Goal: Task Accomplishment & Management: Complete application form

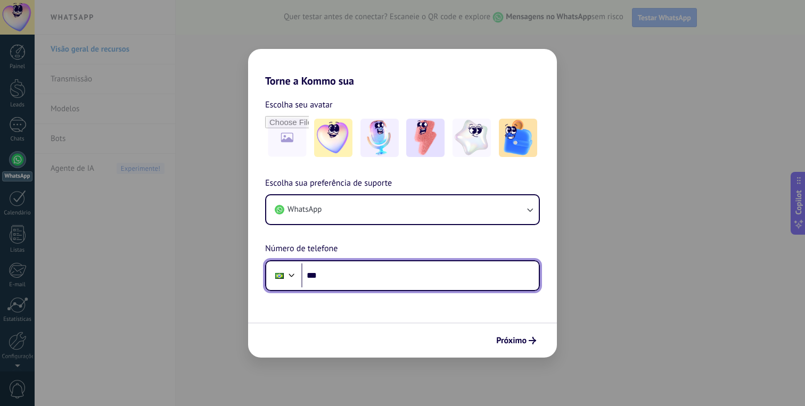
click at [350, 277] on input "***" at bounding box center [419, 275] width 237 height 24
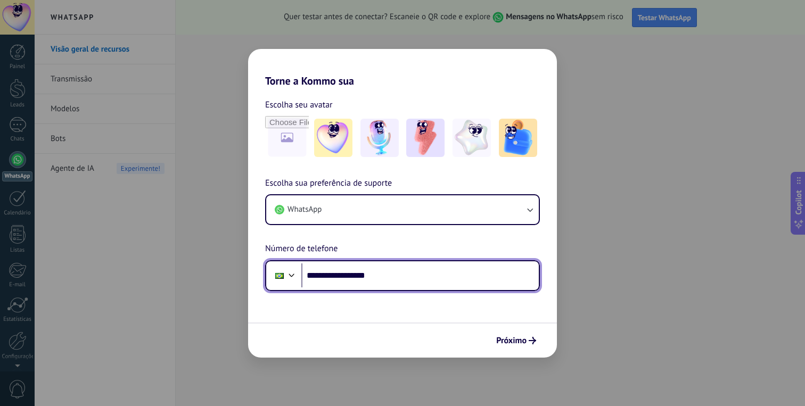
type input "**********"
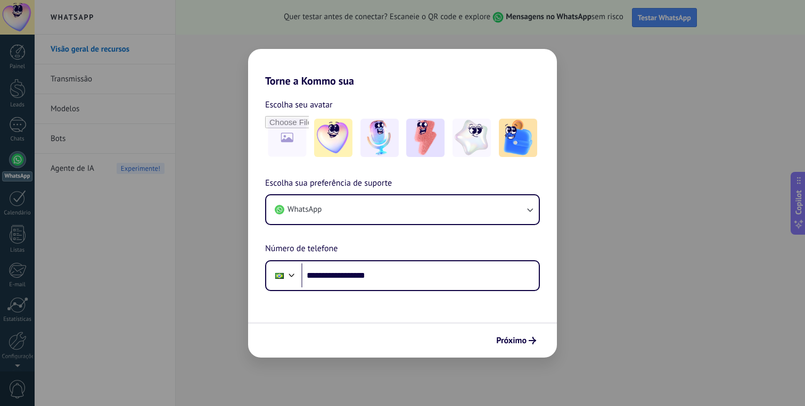
click at [535, 336] on button "Próximo" at bounding box center [515, 341] width 49 height 18
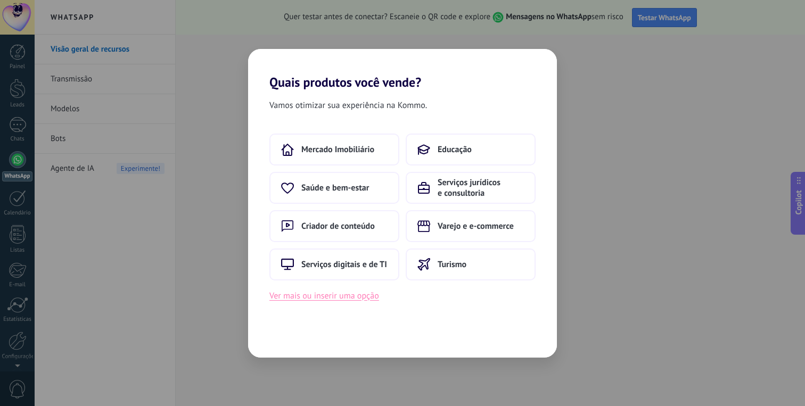
click at [366, 299] on button "Ver mais ou inserir uma opção" at bounding box center [324, 296] width 110 height 14
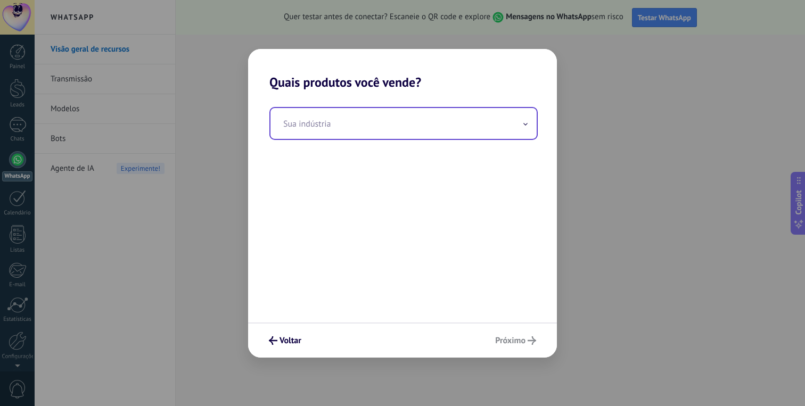
click at [338, 131] on input "text" at bounding box center [403, 123] width 266 height 31
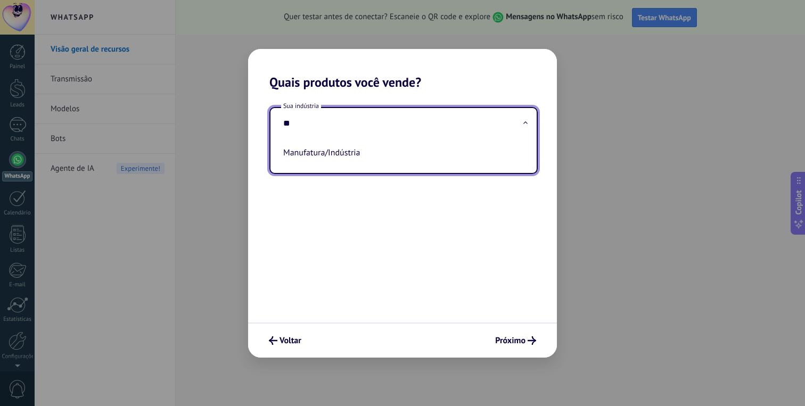
type input "*"
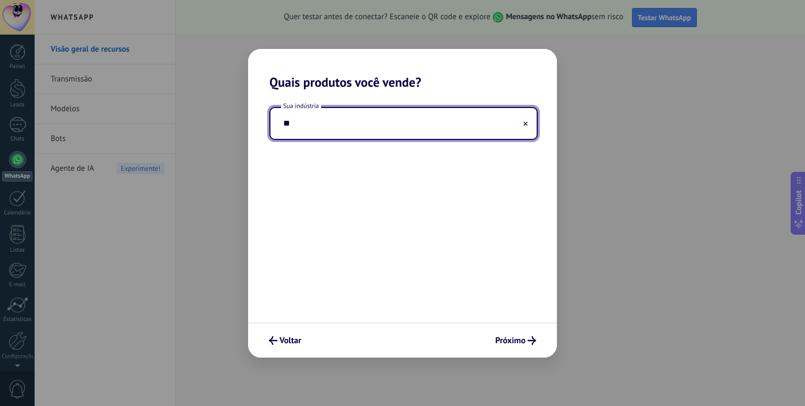
type input "*"
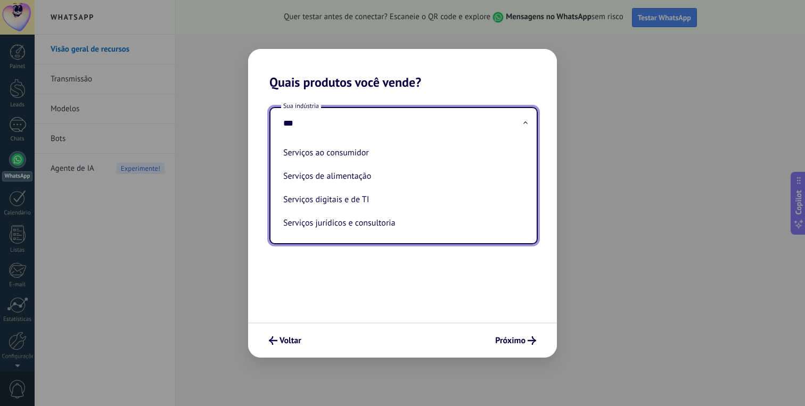
click at [335, 127] on input "***" at bounding box center [403, 123] width 266 height 31
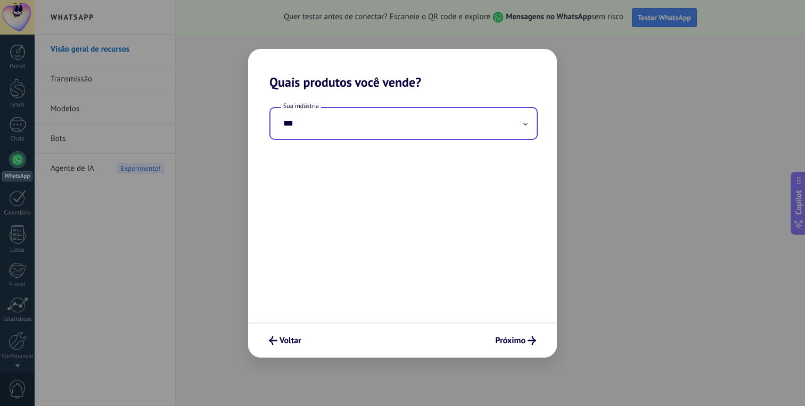
click at [335, 127] on input "***" at bounding box center [403, 123] width 266 height 31
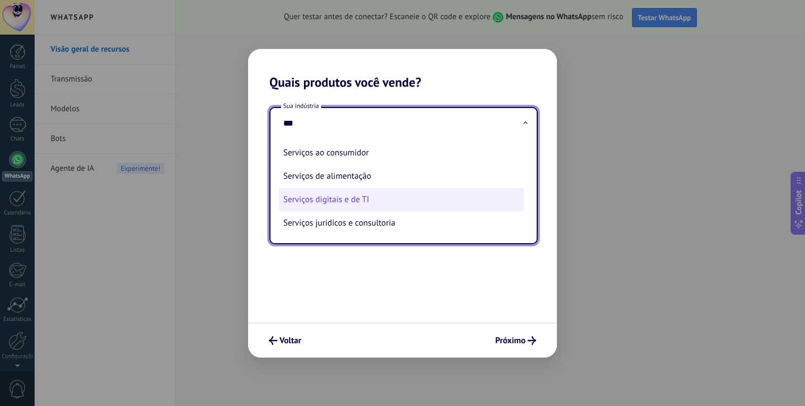
click at [367, 202] on li "Serviços digitais e de TI" at bounding box center [401, 199] width 245 height 23
type input "**********"
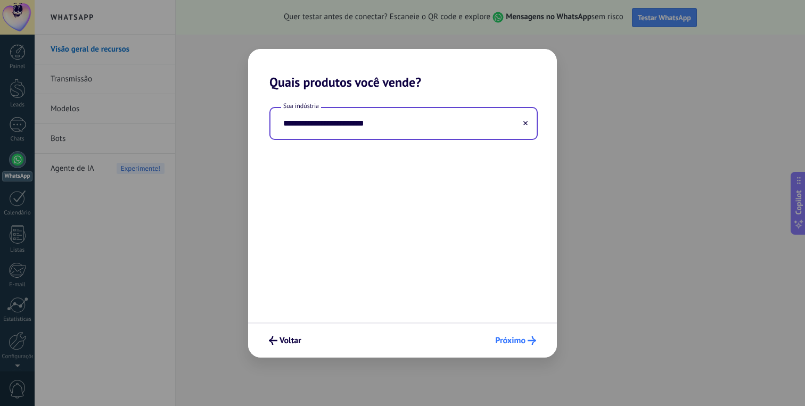
click at [518, 337] on span "Próximo" at bounding box center [510, 340] width 30 height 7
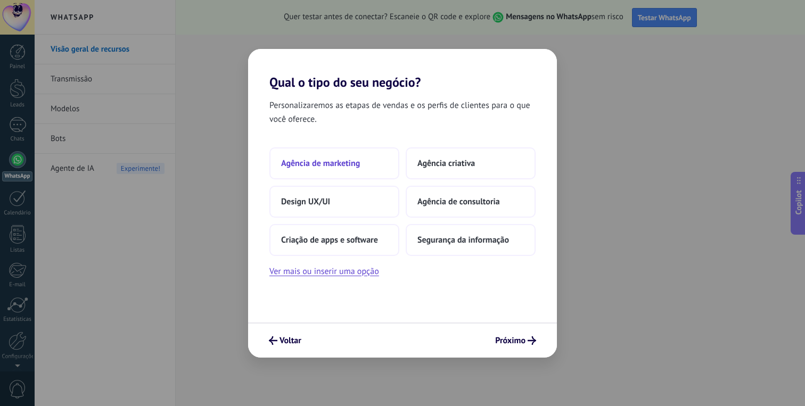
click at [333, 158] on span "Agência de marketing" at bounding box center [320, 163] width 79 height 11
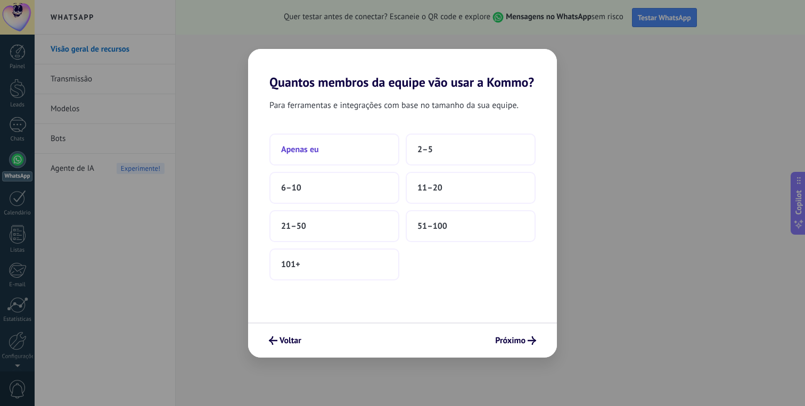
click at [311, 152] on span "Apenas eu" at bounding box center [300, 149] width 38 height 11
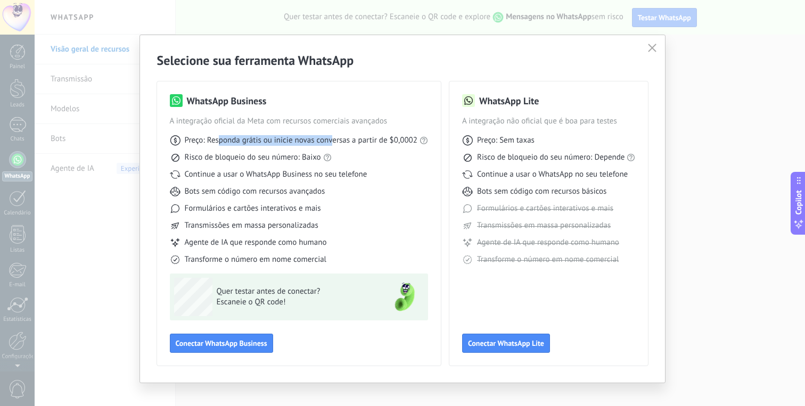
drag, startPoint x: 219, startPoint y: 142, endPoint x: 332, endPoint y: 145, distance: 113.4
click at [332, 145] on span "Preço: Responda grátis ou inicie novas conversas a partir de $0,0002" at bounding box center [301, 140] width 233 height 11
drag, startPoint x: 333, startPoint y: 145, endPoint x: 404, endPoint y: 145, distance: 70.8
click at [404, 145] on span "Preço: Responda grátis ou inicie novas conversas a partir de $0,0002" at bounding box center [301, 140] width 233 height 11
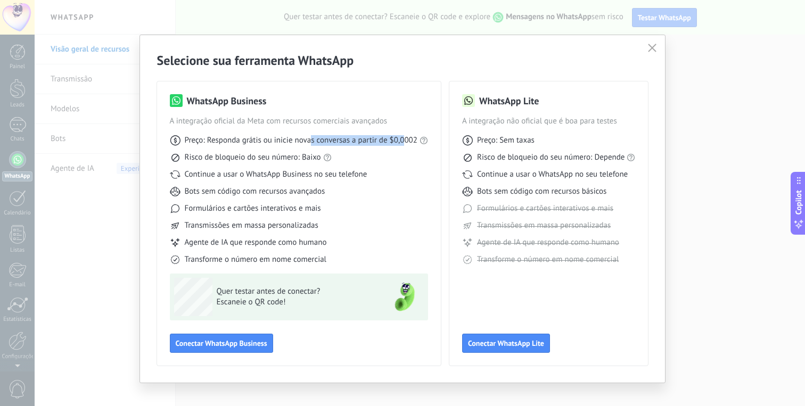
click at [404, 144] on span "Preço: Responda grátis ou inicie novas conversas a partir de $0,0002" at bounding box center [301, 140] width 233 height 11
drag, startPoint x: 204, startPoint y: 162, endPoint x: 309, endPoint y: 161, distance: 105.4
click at [309, 161] on span "Risco de bloqueio do seu número: Baixo" at bounding box center [253, 157] width 136 height 11
drag, startPoint x: 210, startPoint y: 179, endPoint x: 316, endPoint y: 177, distance: 105.9
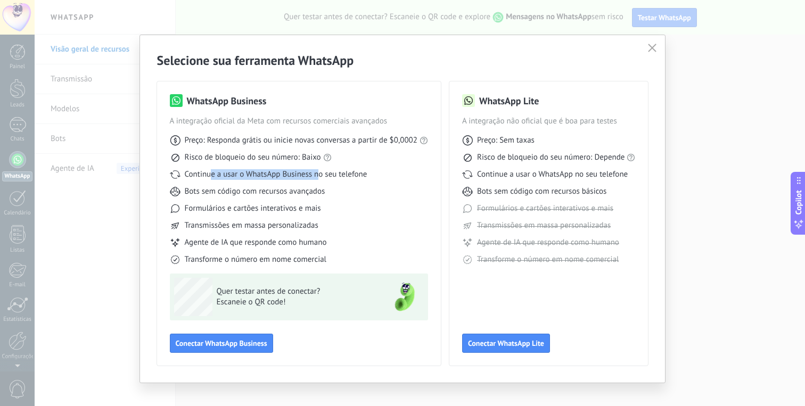
click at [316, 177] on span "Continue a usar o WhatsApp Business no seu telefone" at bounding box center [276, 174] width 183 height 11
click at [295, 180] on div "Preço: Responda grátis ou inicie novas conversas a partir de $0,0002 Risco de b…" at bounding box center [299, 196] width 258 height 138
drag, startPoint x: 253, startPoint y: 179, endPoint x: 359, endPoint y: 176, distance: 105.4
click at [359, 176] on span "Continue a usar o WhatsApp Business no seu telefone" at bounding box center [276, 174] width 183 height 11
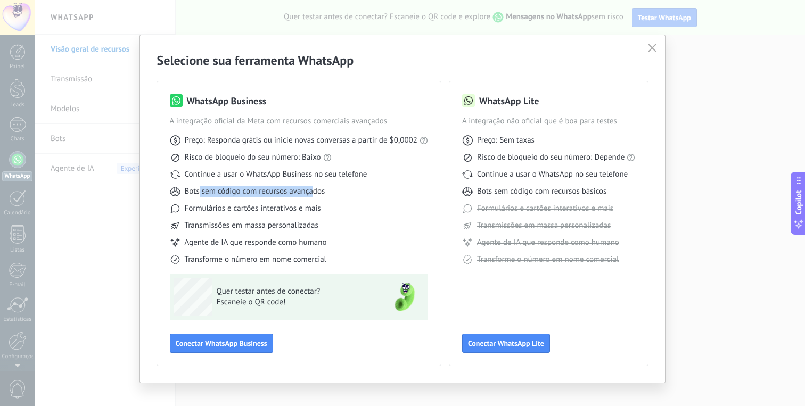
drag, startPoint x: 198, startPoint y: 193, endPoint x: 312, endPoint y: 189, distance: 114.0
click at [312, 189] on span "Bots sem código com recursos avançados" at bounding box center [255, 191] width 140 height 11
drag, startPoint x: 208, startPoint y: 211, endPoint x: 323, endPoint y: 206, distance: 115.0
click at [323, 206] on div "Formulários e cartões interativos e mais" at bounding box center [299, 208] width 258 height 11
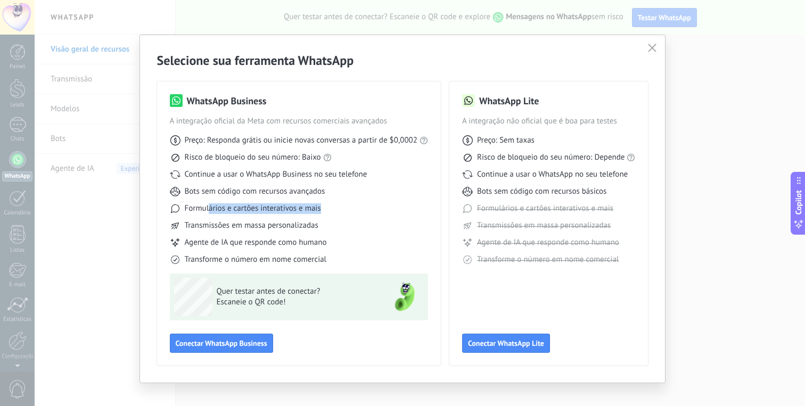
click at [323, 206] on div "Formulários e cartões interativos e mais" at bounding box center [299, 208] width 258 height 11
drag, startPoint x: 227, startPoint y: 224, endPoint x: 315, endPoint y: 224, distance: 87.8
click at [315, 224] on span "Transmissões em massa personalizadas" at bounding box center [252, 225] width 134 height 11
drag, startPoint x: 216, startPoint y: 245, endPoint x: 319, endPoint y: 243, distance: 103.8
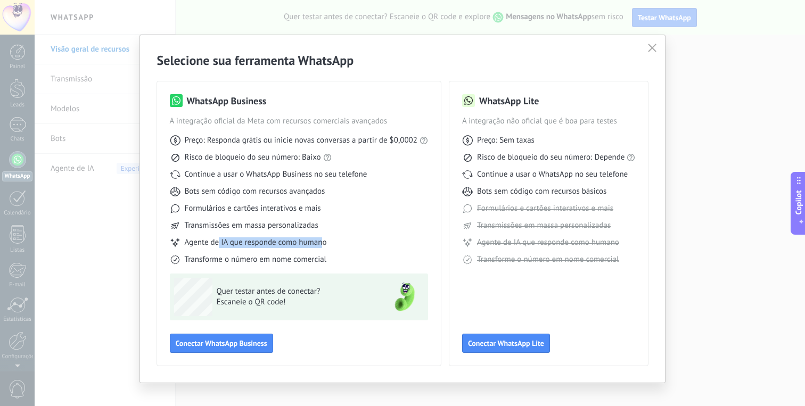
click at [319, 243] on span "Agente de IA que responde como humano" at bounding box center [256, 242] width 142 height 11
